Goal: Task Accomplishment & Management: Use online tool/utility

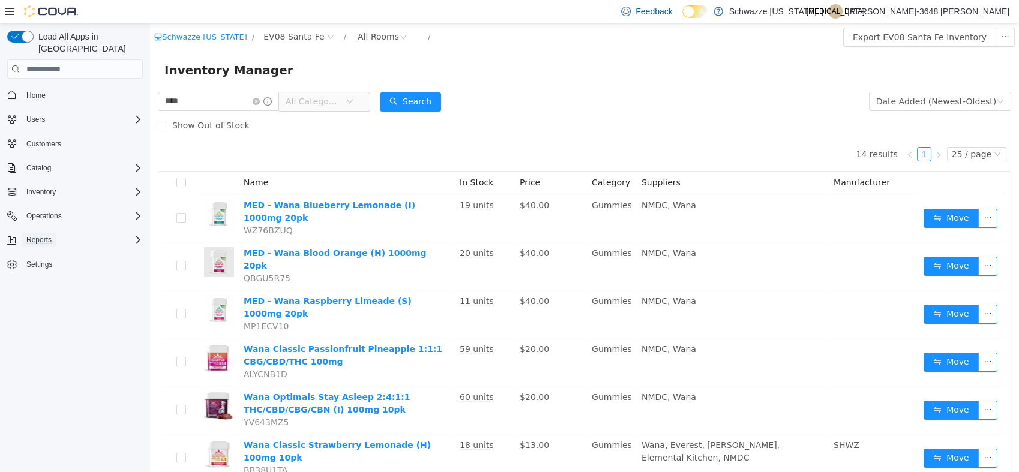
click at [47, 235] on span "Reports" at bounding box center [38, 240] width 25 height 10
click at [41, 317] on span "Reports" at bounding box center [34, 324] width 25 height 14
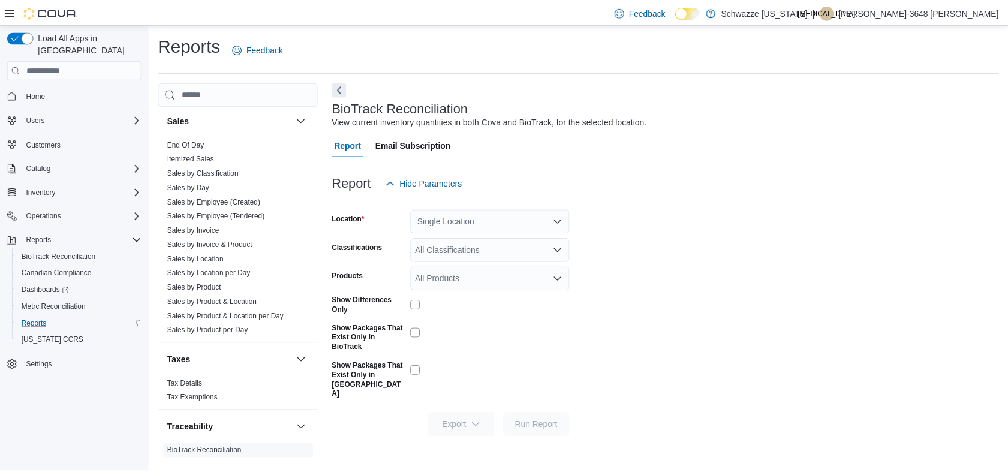
scroll to position [855, 0]
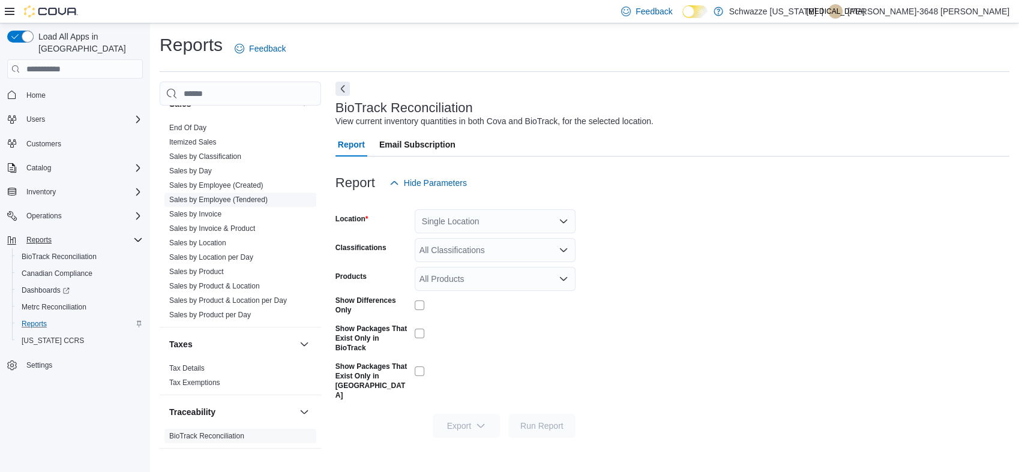
click at [225, 199] on link "Sales by Employee (Tendered)" at bounding box center [218, 200] width 98 height 8
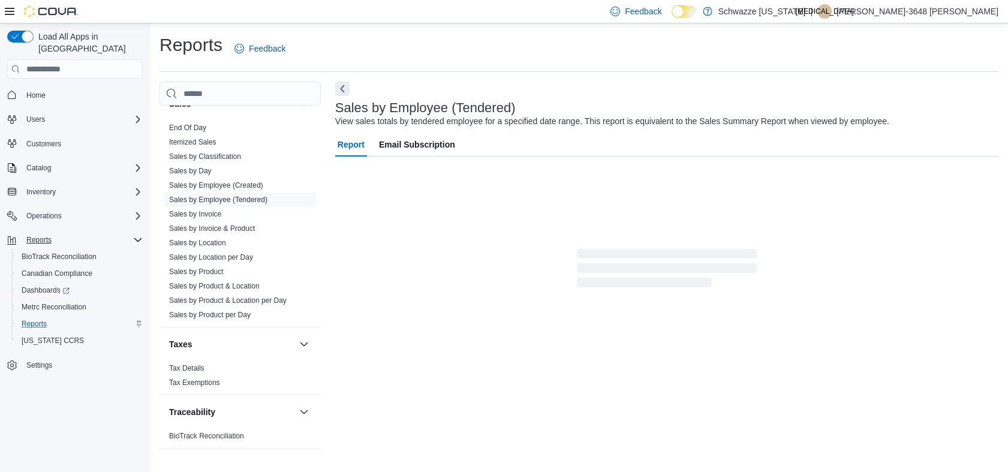
scroll to position [20, 0]
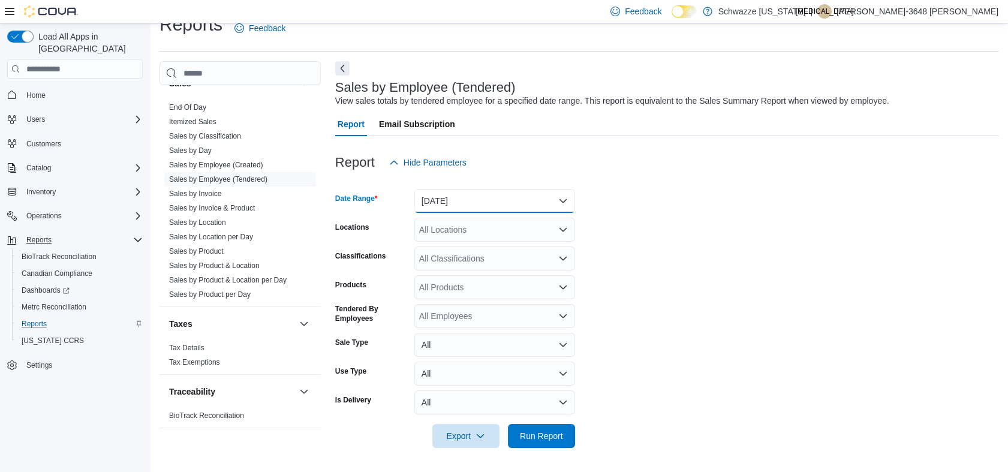
click at [439, 207] on button "[DATE]" at bounding box center [495, 201] width 161 height 24
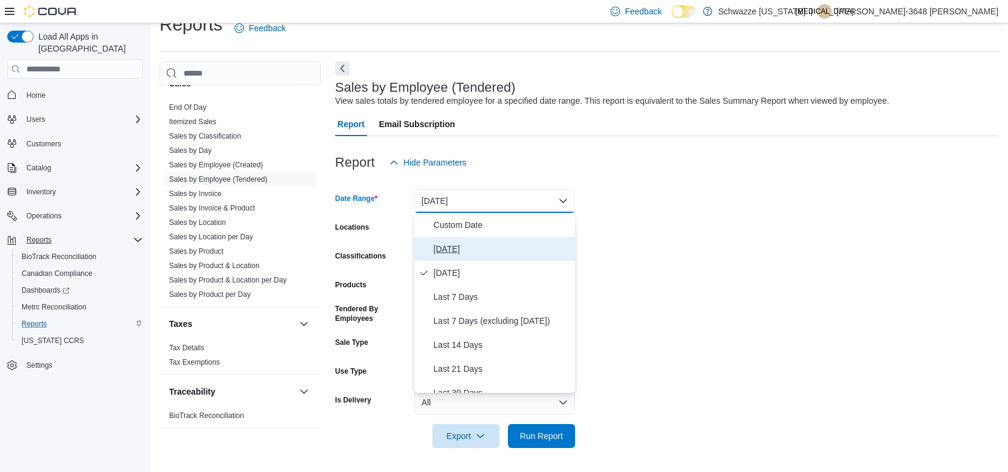
click at [443, 247] on span "[DATE]" at bounding box center [502, 249] width 137 height 14
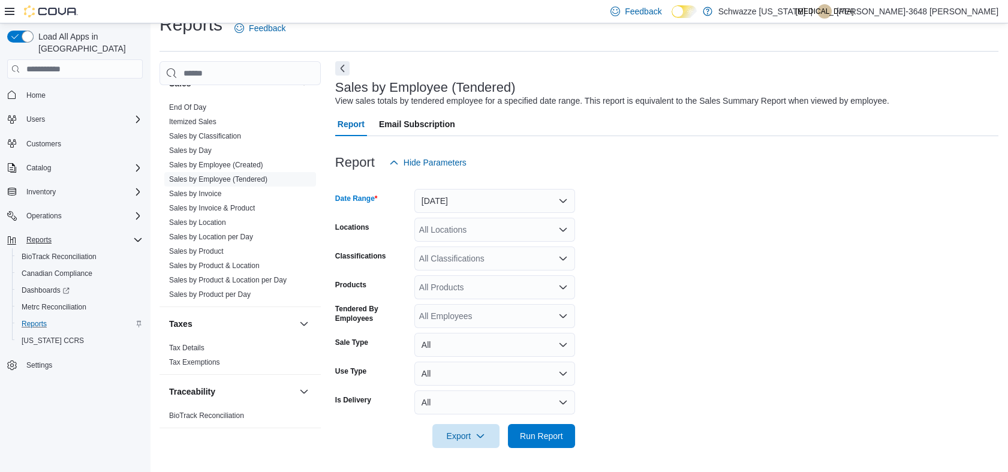
click at [457, 224] on div "All Locations" at bounding box center [495, 230] width 161 height 24
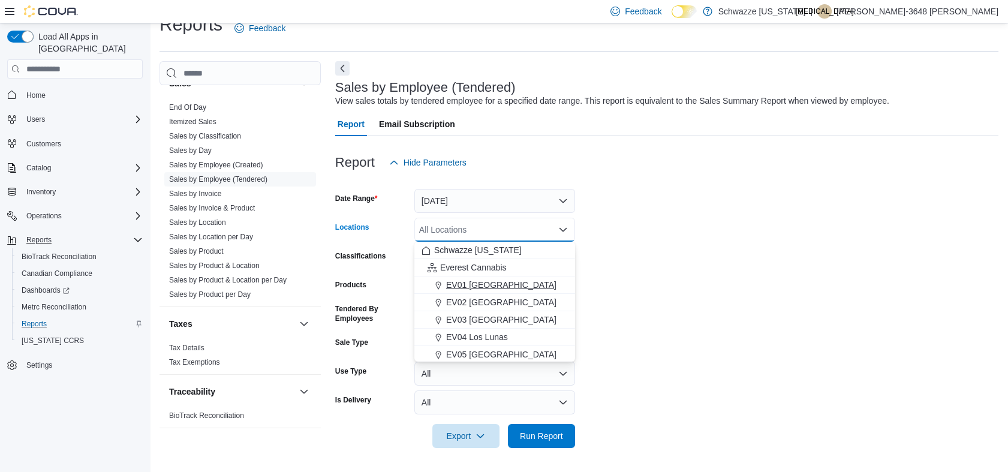
scroll to position [67, 0]
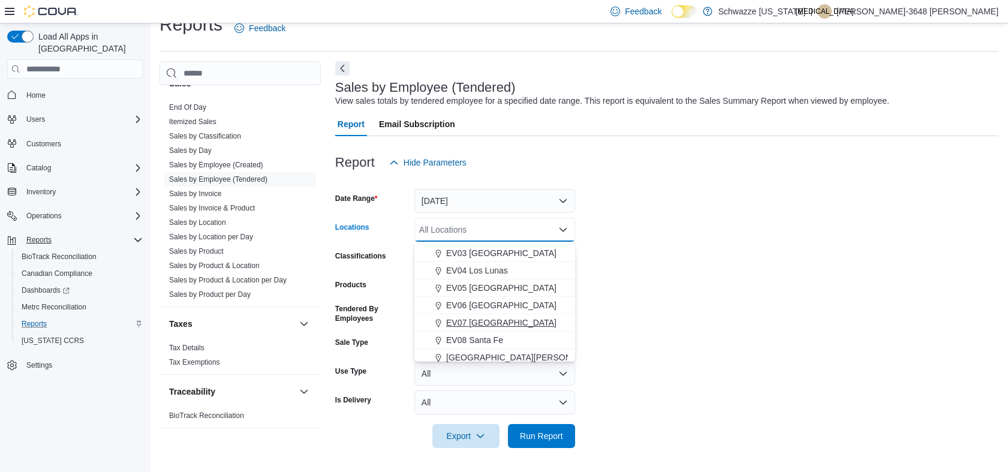
click at [475, 330] on button "EV07 [GEOGRAPHIC_DATA]" at bounding box center [495, 322] width 161 height 17
click at [489, 319] on span "EV08 Santa Fe" at bounding box center [474, 323] width 57 height 12
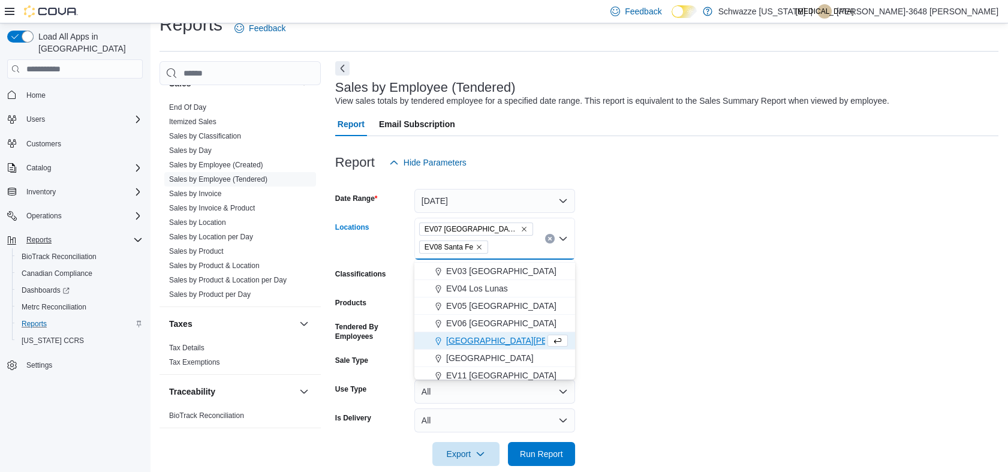
click at [521, 227] on icon "Remove EV07 Paradise Hills from selection in this group" at bounding box center [524, 229] width 7 height 7
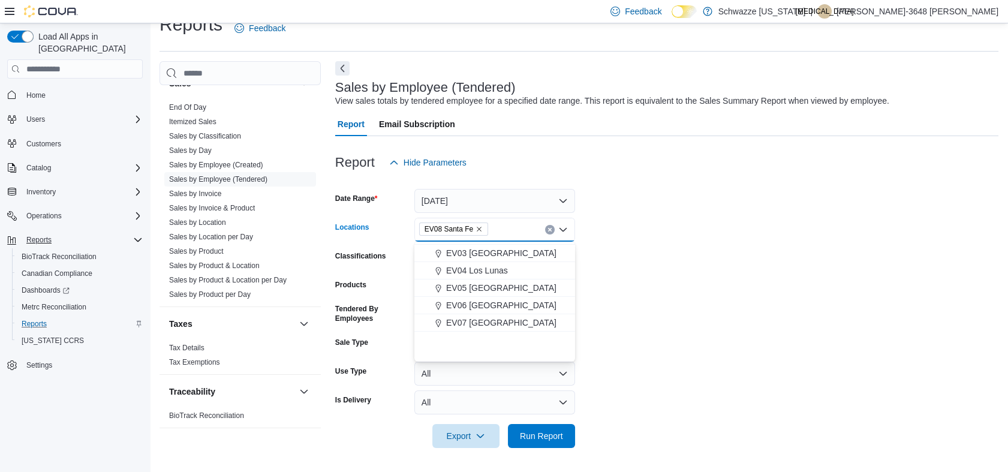
scroll to position [0, 0]
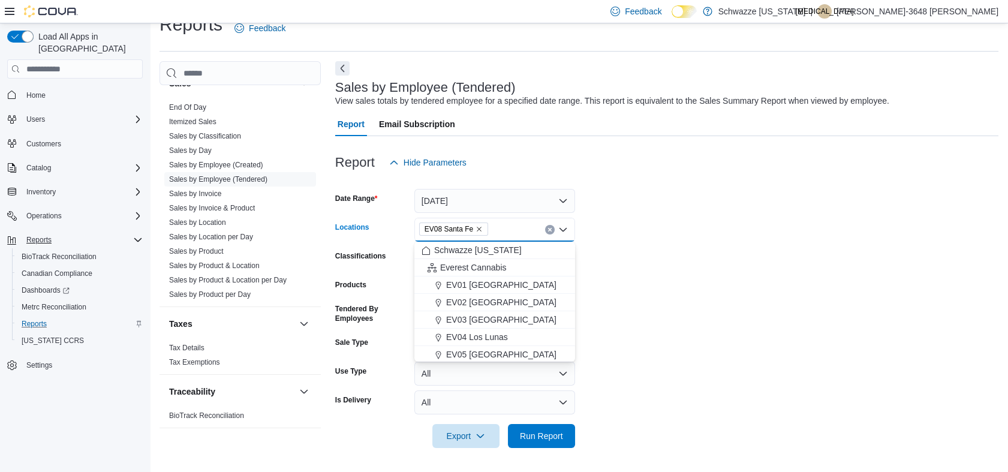
click at [523, 423] on div at bounding box center [667, 420] width 664 height 10
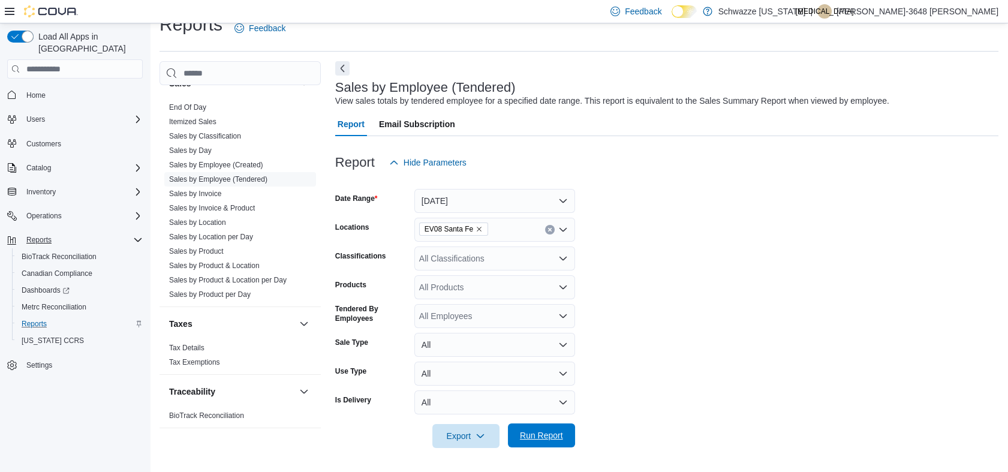
click at [530, 431] on span "Run Report" at bounding box center [541, 436] width 43 height 12
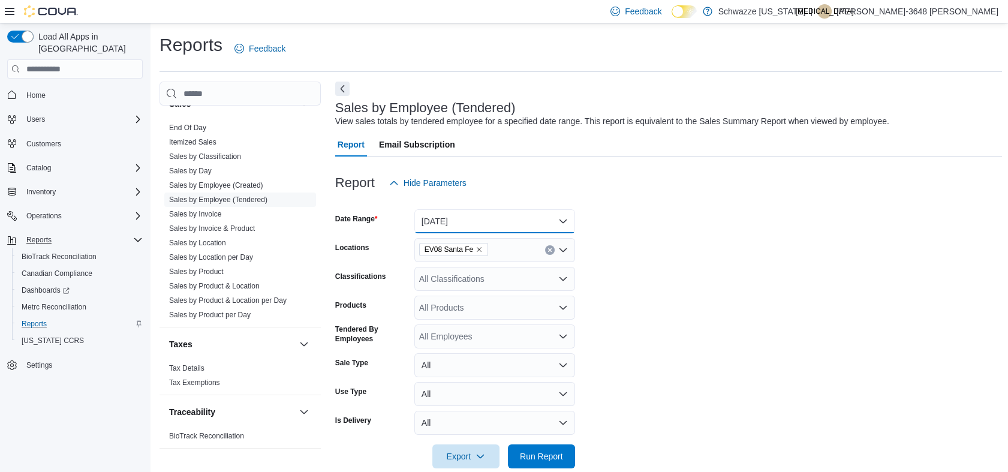
click at [467, 222] on button "[DATE]" at bounding box center [495, 221] width 161 height 24
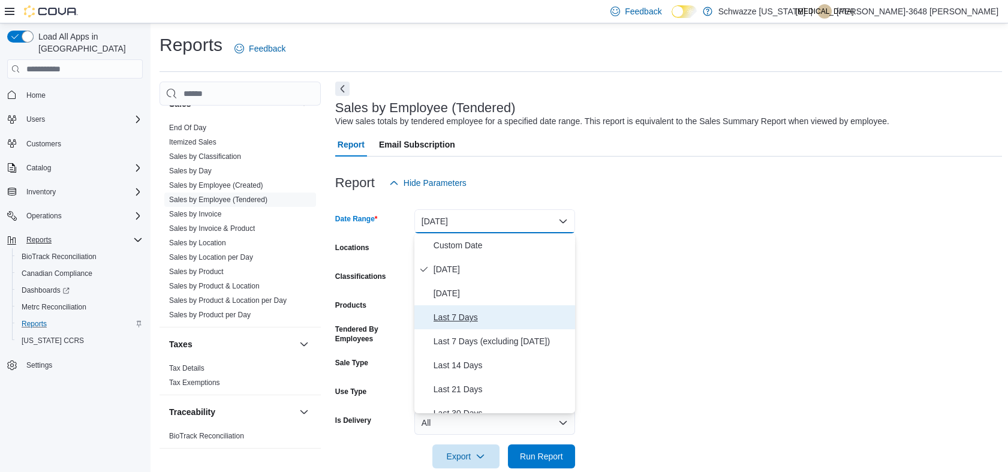
click at [471, 323] on span "Last 7 Days" at bounding box center [502, 317] width 137 height 14
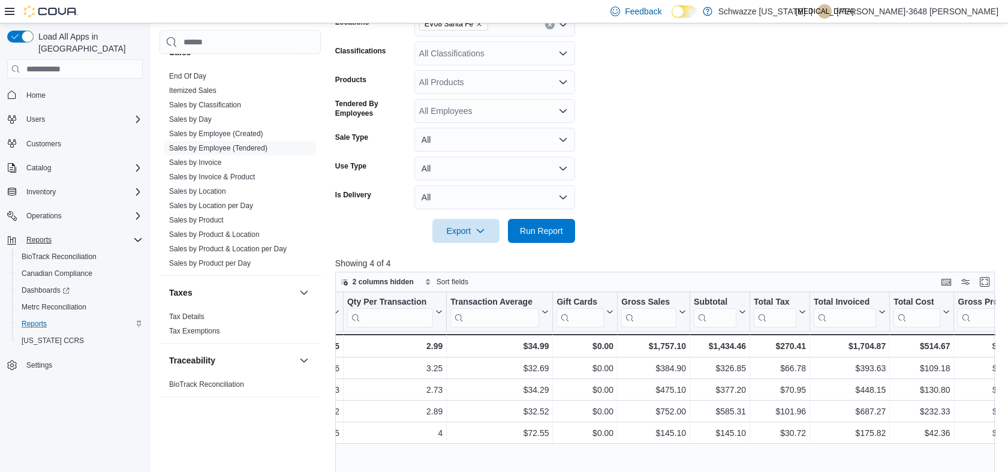
scroll to position [266, 0]
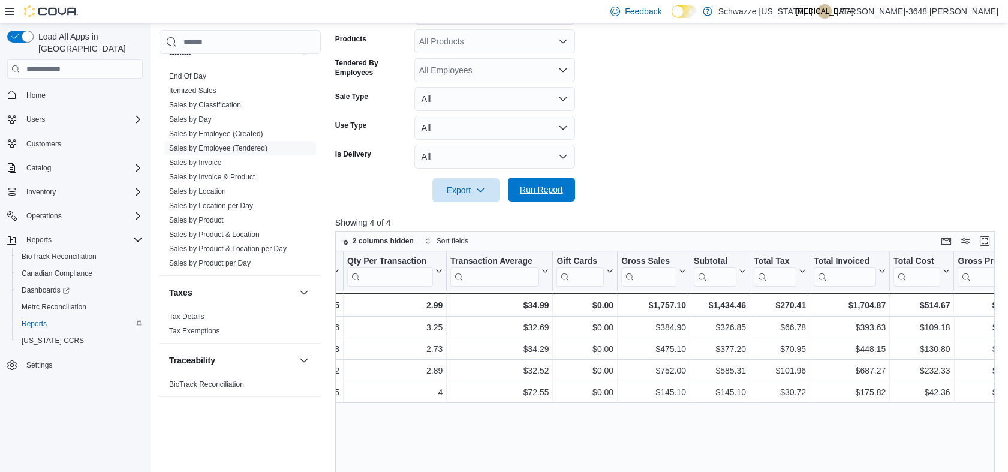
click at [542, 188] on span "Run Report" at bounding box center [541, 190] width 43 height 12
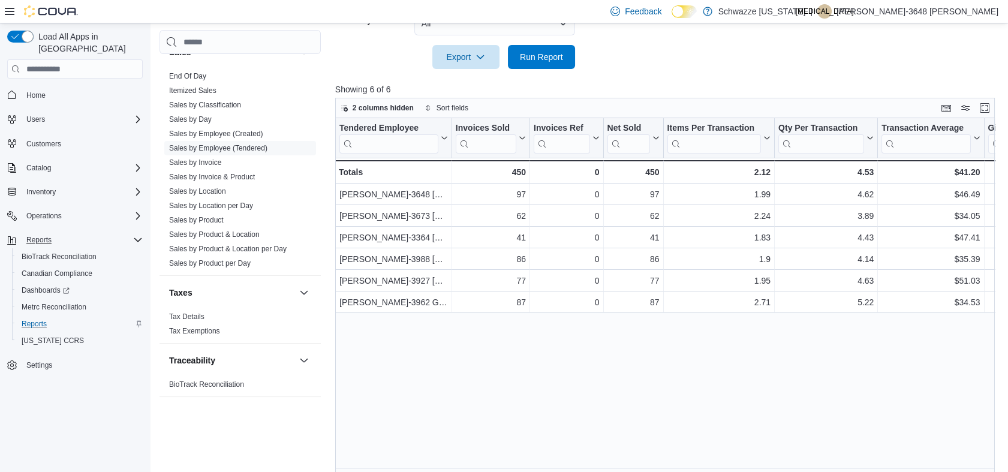
scroll to position [413, 0]
